Goal: Communication & Community: Answer question/provide support

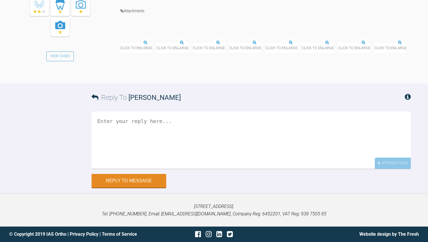
scroll to position [4025, 0]
click at [193, 43] on img at bounding box center [193, 43] width 0 height 0
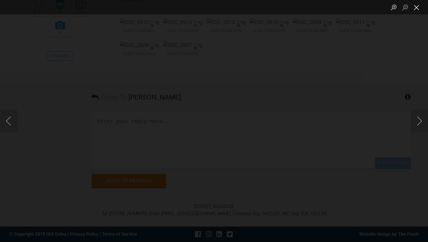
click at [417, 9] on button "Close lightbox" at bounding box center [416, 7] width 11 height 10
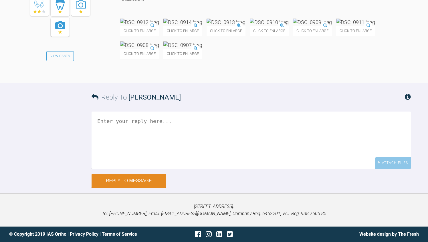
click at [336, 26] on img at bounding box center [355, 22] width 39 height 7
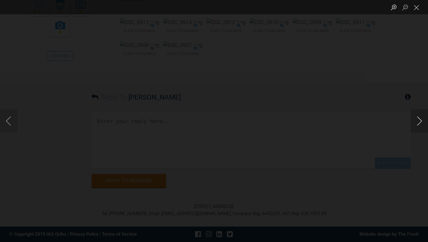
click at [423, 122] on button "Next image" at bounding box center [419, 121] width 17 height 23
click at [419, 6] on button "Close lightbox" at bounding box center [416, 7] width 11 height 10
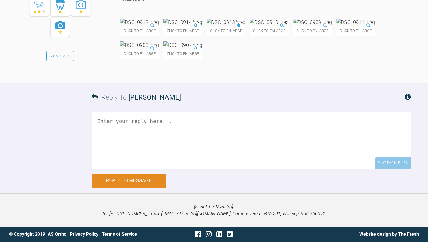
click at [289, 26] on img at bounding box center [269, 22] width 39 height 7
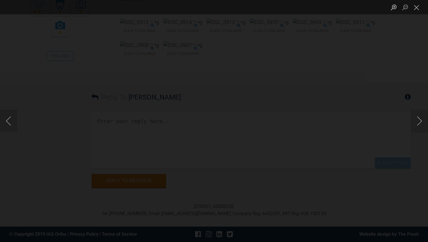
scroll to position [3974, 0]
click at [418, 6] on button "Close lightbox" at bounding box center [416, 7] width 11 height 10
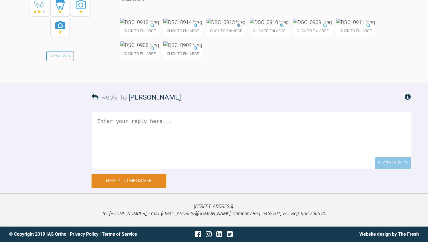
click at [159, 49] on img at bounding box center [139, 44] width 39 height 7
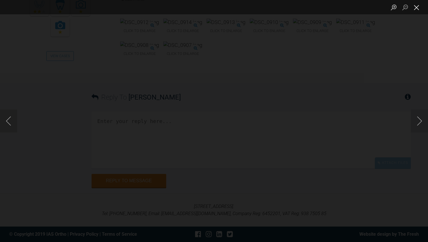
click at [419, 8] on button "Close lightbox" at bounding box center [416, 7] width 11 height 10
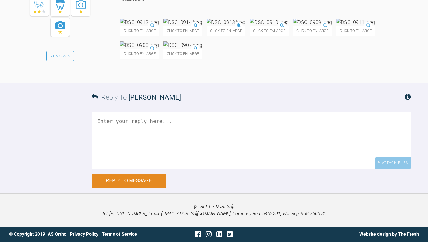
click at [245, 26] on img at bounding box center [225, 22] width 39 height 7
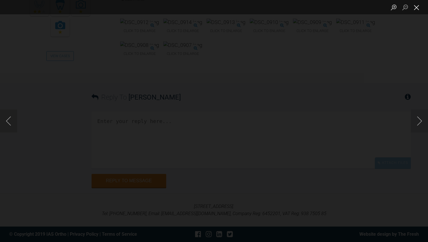
click at [416, 7] on button "Close lightbox" at bounding box center [416, 7] width 11 height 10
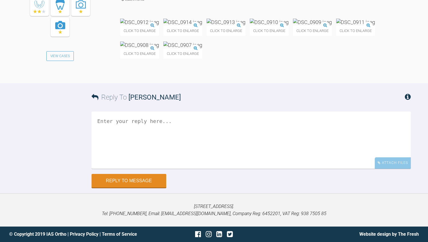
click at [385, 65] on div "Click to enlarge Click to enlarge Click to enlarge Click to enlarge Click to en…" at bounding box center [265, 42] width 291 height 46
click at [225, 169] on textarea at bounding box center [250, 140] width 319 height 57
click at [306, 111] on div "Reply To [PERSON_NAME]" at bounding box center [250, 97] width 319 height 28
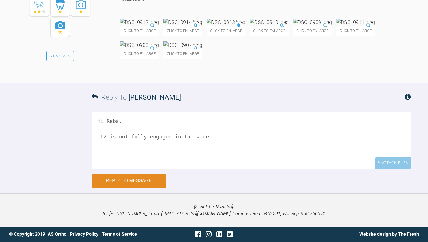
click at [243, 158] on textarea "Hi Rebs, LL2 is not fully engaged in the wire..." at bounding box center [250, 140] width 319 height 57
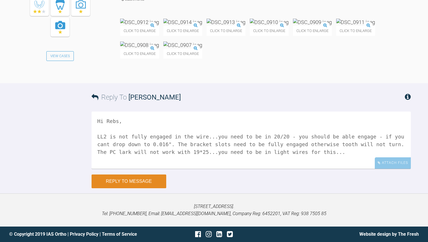
type textarea "Hi Rebs, LL2 is not fully engaged in the wire...you need to be in 20/20 - you s…"
click at [108, 188] on button "Reply to Message" at bounding box center [128, 181] width 75 height 14
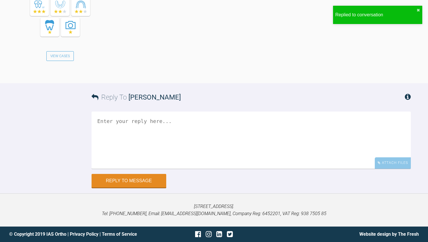
scroll to position [4347, 0]
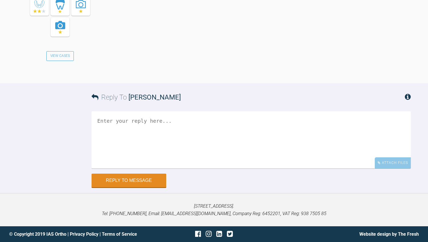
scroll to position [3639, 0]
click at [166, 168] on textarea at bounding box center [250, 139] width 319 height 57
type textarea "w"
type textarea "Awesome!!"
click at [117, 188] on button "Reply to Message" at bounding box center [128, 181] width 75 height 14
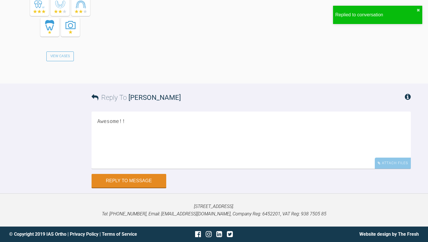
scroll to position [3882, 0]
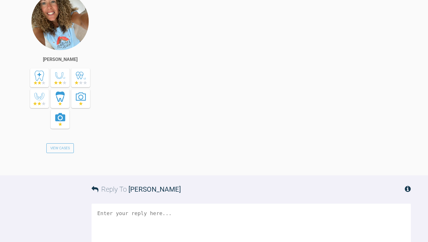
scroll to position [4237, 0]
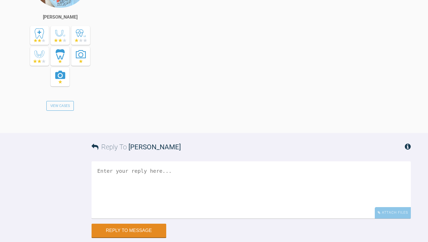
click at [389, 133] on div "Reply To [PERSON_NAME]" at bounding box center [250, 147] width 319 height 28
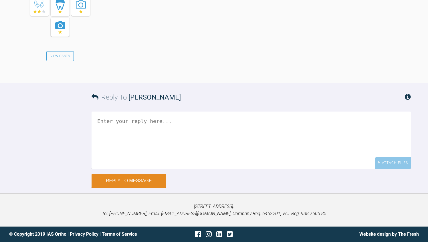
scroll to position [4317, 0]
click at [179, 169] on textarea at bounding box center [250, 140] width 319 height 57
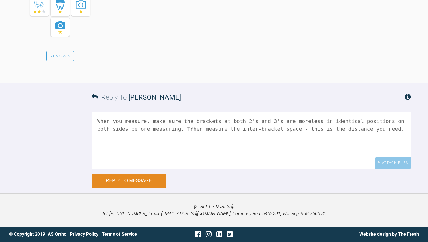
type textarea "When you measure, make sure the brackets at both 2's and 3's are moreless in id…"
click at [54, 187] on div "Reply To [PERSON_NAME] When you measure, make sure the brackets at both 2's and…" at bounding box center [214, 135] width 428 height 104
click at [147, 180] on button "Reply to Message" at bounding box center [128, 181] width 75 height 14
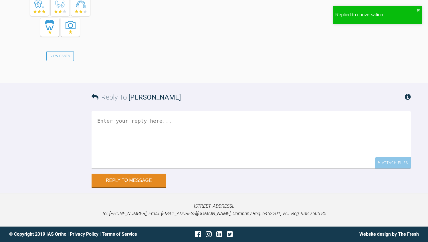
scroll to position [4604, 0]
